Goal: Task Accomplishment & Management: Manage account settings

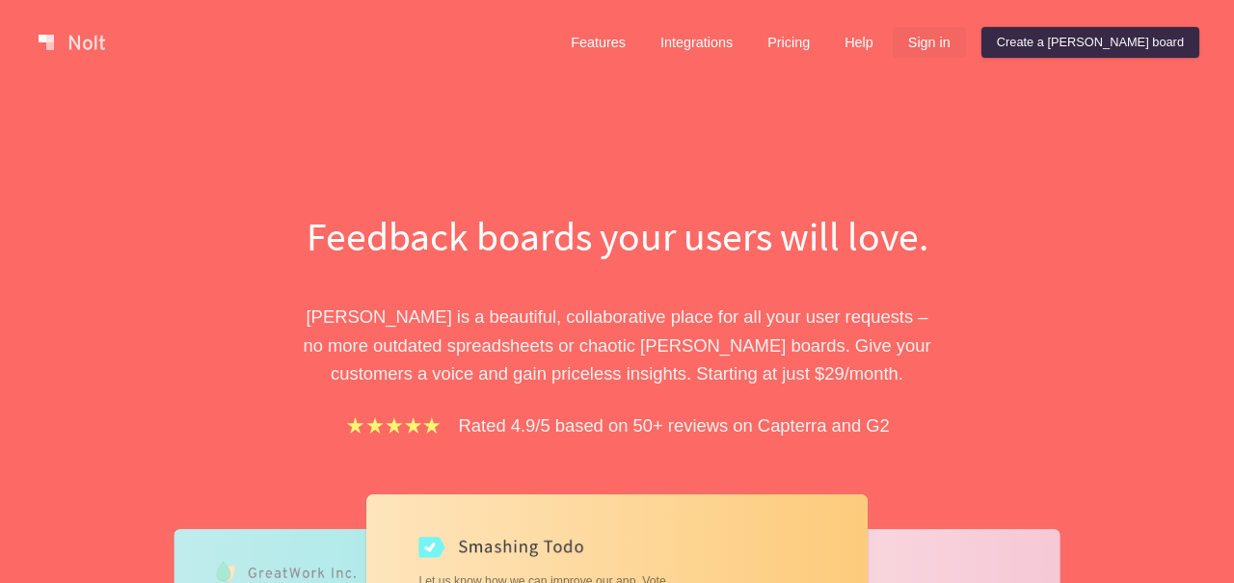
click at [966, 46] on link "Sign in" at bounding box center [928, 42] width 73 height 31
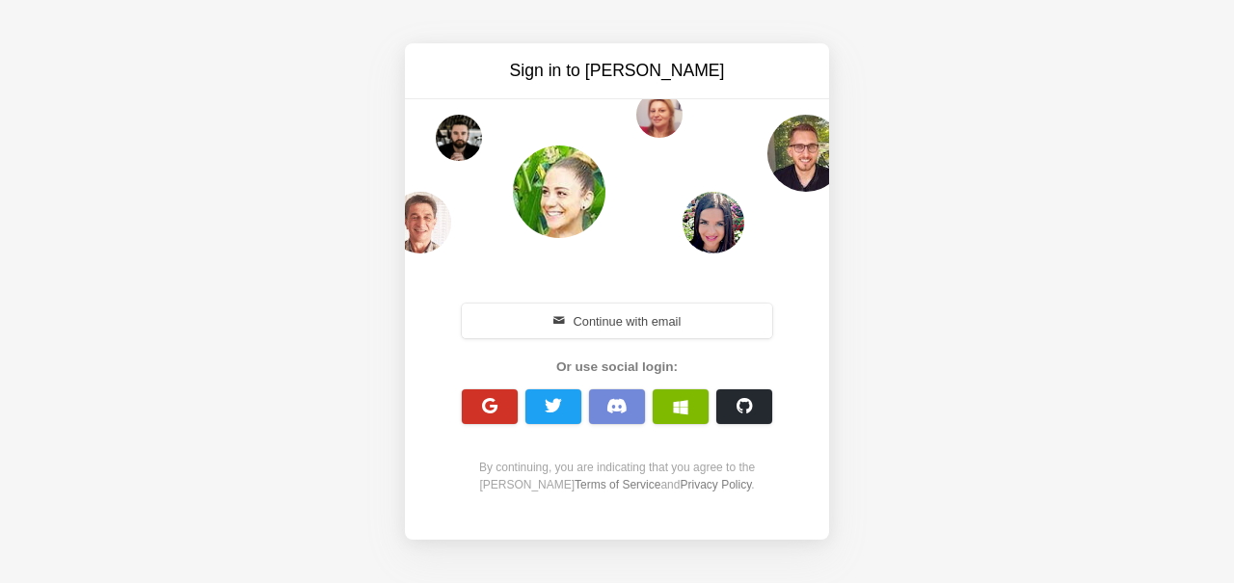
click at [471, 400] on button "button" at bounding box center [490, 406] width 56 height 35
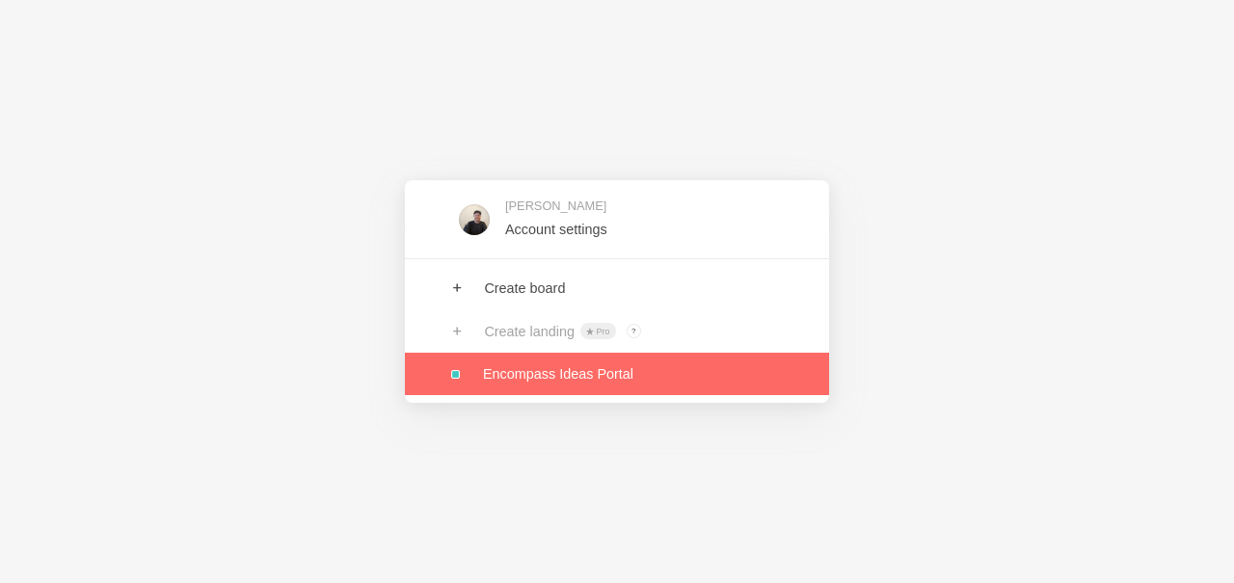
click at [570, 363] on link at bounding box center [617, 374] width 424 height 42
